Goal: Information Seeking & Learning: Learn about a topic

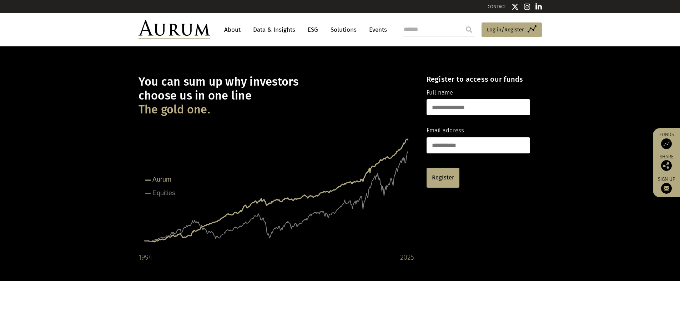
click at [270, 28] on link "Data & Insights" at bounding box center [273, 29] width 49 height 13
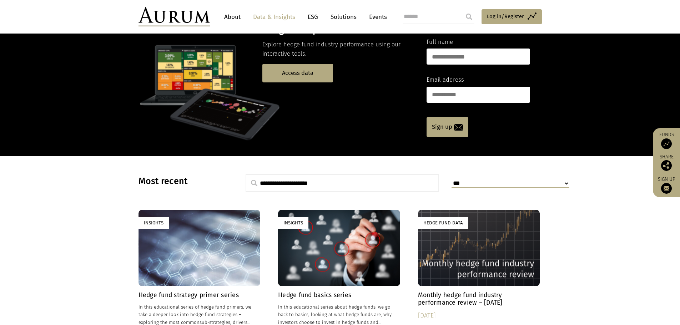
scroll to position [157, 0]
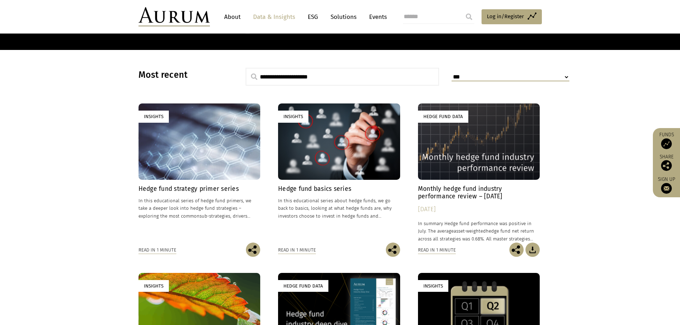
click at [175, 195] on div "Hedge fund strategy primer series In this educational series of hedge fund prim…" at bounding box center [199, 213] width 122 height 57
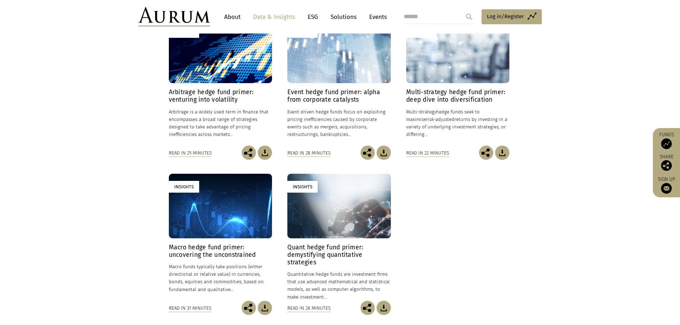
scroll to position [215, 0]
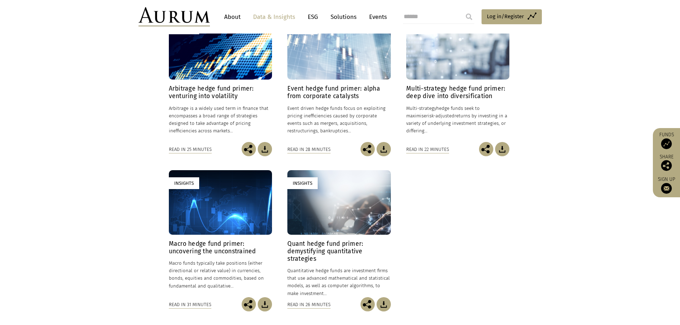
click at [432, 88] on h4 "Multi-strategy hedge fund primer: deep dive into diversification" at bounding box center [457, 92] width 103 height 15
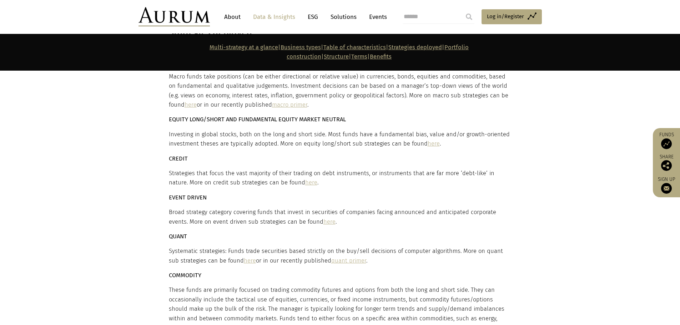
scroll to position [2033, 0]
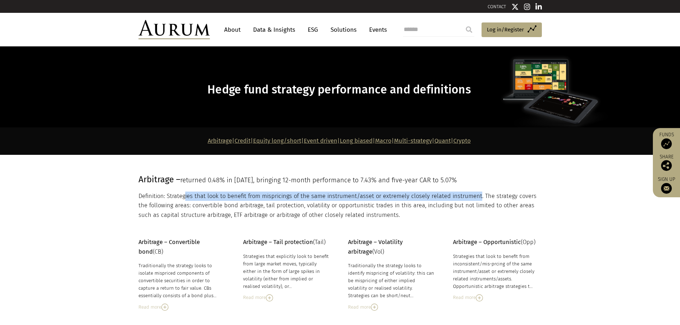
drag, startPoint x: 184, startPoint y: 194, endPoint x: 475, endPoint y: 193, distance: 291.5
click at [475, 193] on p "Definition: Strategies that look to benefit from mispricings of the same instru…" at bounding box center [338, 206] width 401 height 28
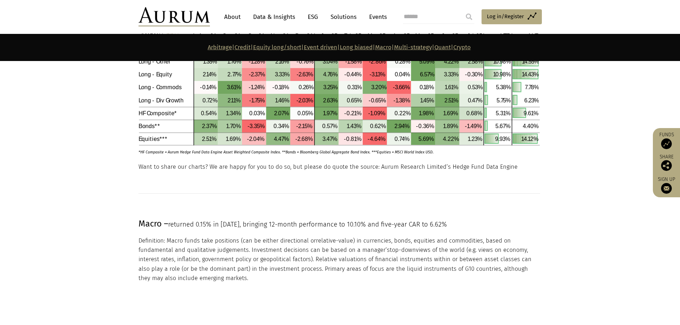
scroll to position [2291, 0]
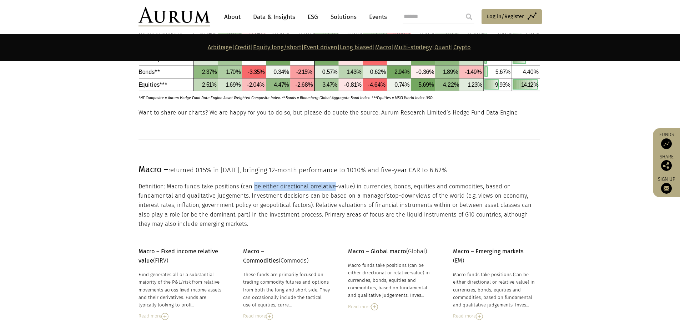
drag, startPoint x: 254, startPoint y: 184, endPoint x: 333, endPoint y: 182, distance: 79.3
click at [333, 182] on p "Definition: Macro funds take positions (can be either directional or relative-v…" at bounding box center [338, 205] width 401 height 47
drag, startPoint x: 149, startPoint y: 194, endPoint x: 247, endPoint y: 194, distance: 97.8
click at [247, 194] on p "Definition: Macro funds take positions (can be either directional or relative-v…" at bounding box center [338, 205] width 401 height 47
drag, startPoint x: 306, startPoint y: 195, endPoint x: 358, endPoint y: 196, distance: 51.7
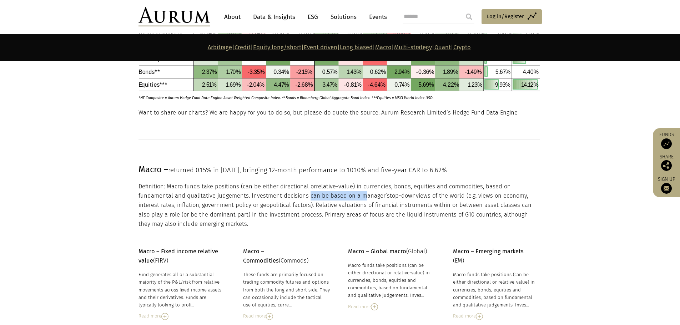
click at [358, 196] on p "Definition: Macro funds take positions (can be either directional or relative-v…" at bounding box center [338, 205] width 401 height 47
drag, startPoint x: 324, startPoint y: 207, endPoint x: 356, endPoint y: 207, distance: 31.8
click at [356, 207] on p "Definition: Macro funds take positions (can be either directional or relative-v…" at bounding box center [338, 205] width 401 height 47
drag, startPoint x: 233, startPoint y: 215, endPoint x: 245, endPoint y: 214, distance: 12.2
click at [238, 214] on p "Definition: Macro funds take positions (can be either directional or relative-v…" at bounding box center [338, 205] width 401 height 47
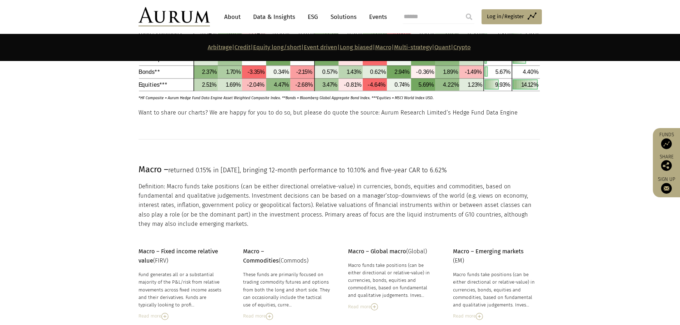
drag, startPoint x: 295, startPoint y: 214, endPoint x: 334, endPoint y: 212, distance: 39.7
click at [309, 214] on p "Definition: Macro funds take positions (can be either directional or relative-v…" at bounding box center [338, 205] width 401 height 47
click at [386, 210] on p "Definition: Macro funds take positions (can be either directional or relative-v…" at bounding box center [338, 205] width 401 height 47
click at [377, 213] on p "Definition: Macro funds take positions (can be either directional or relative-v…" at bounding box center [338, 205] width 401 height 47
click at [442, 213] on p "Definition: Macro funds take positions (can be either directional or relative-v…" at bounding box center [338, 205] width 401 height 47
